Goal: Browse casually: Explore the website without a specific task or goal

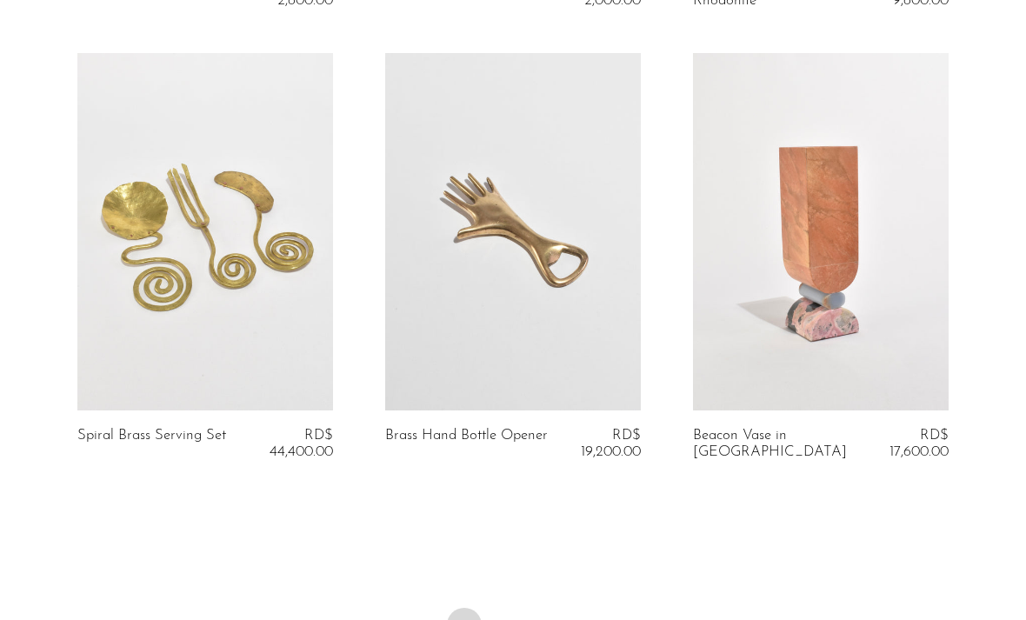
scroll to position [5286, 0]
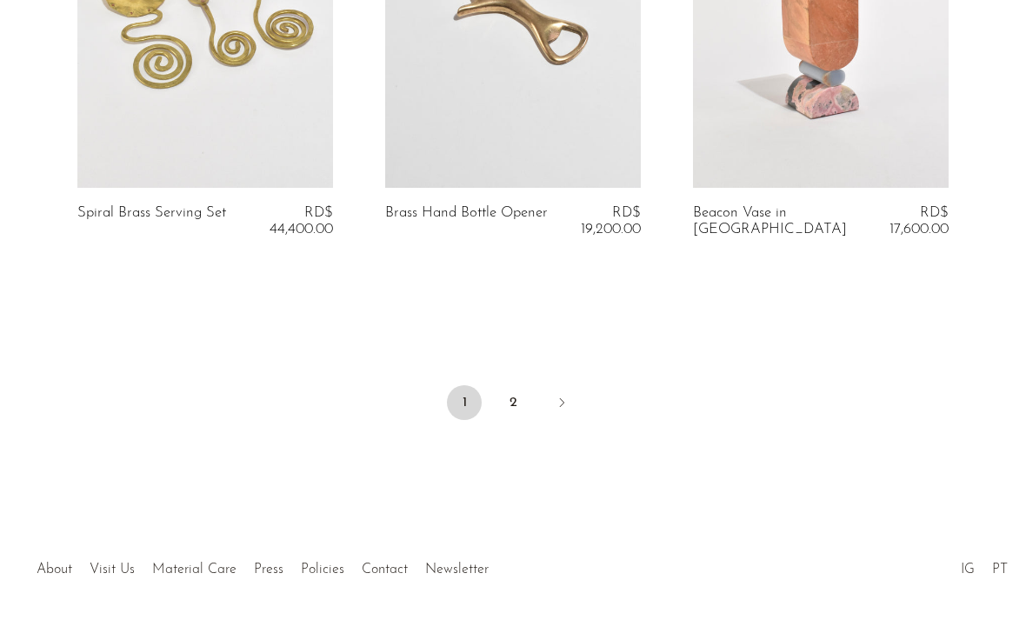
click at [504, 399] on link "2" at bounding box center [512, 402] width 35 height 35
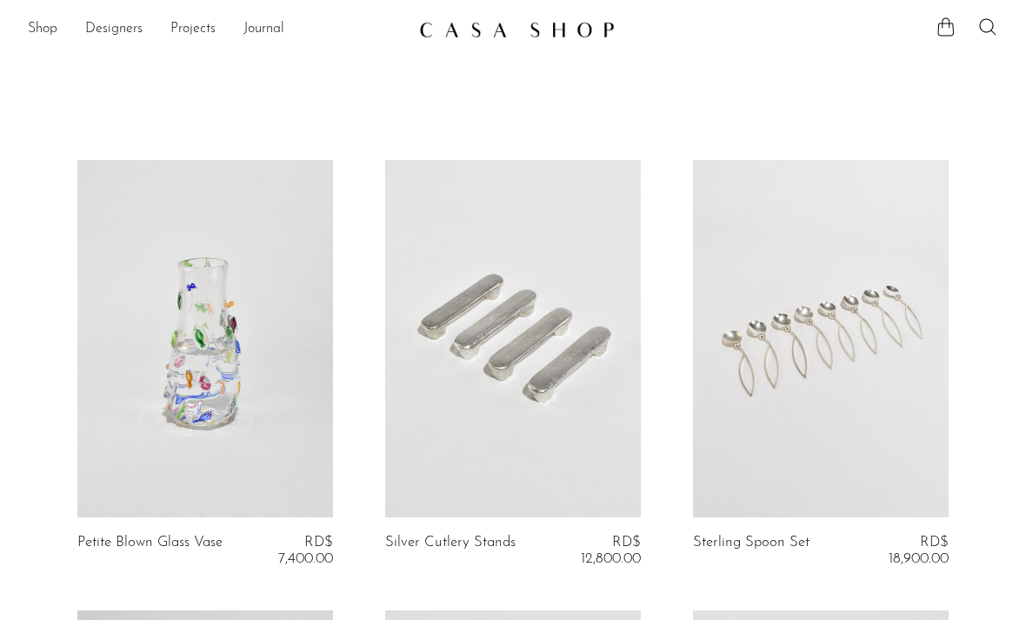
click at [107, 30] on link "Designers" at bounding box center [113, 29] width 57 height 23
